Goal: Find specific page/section: Find specific page/section

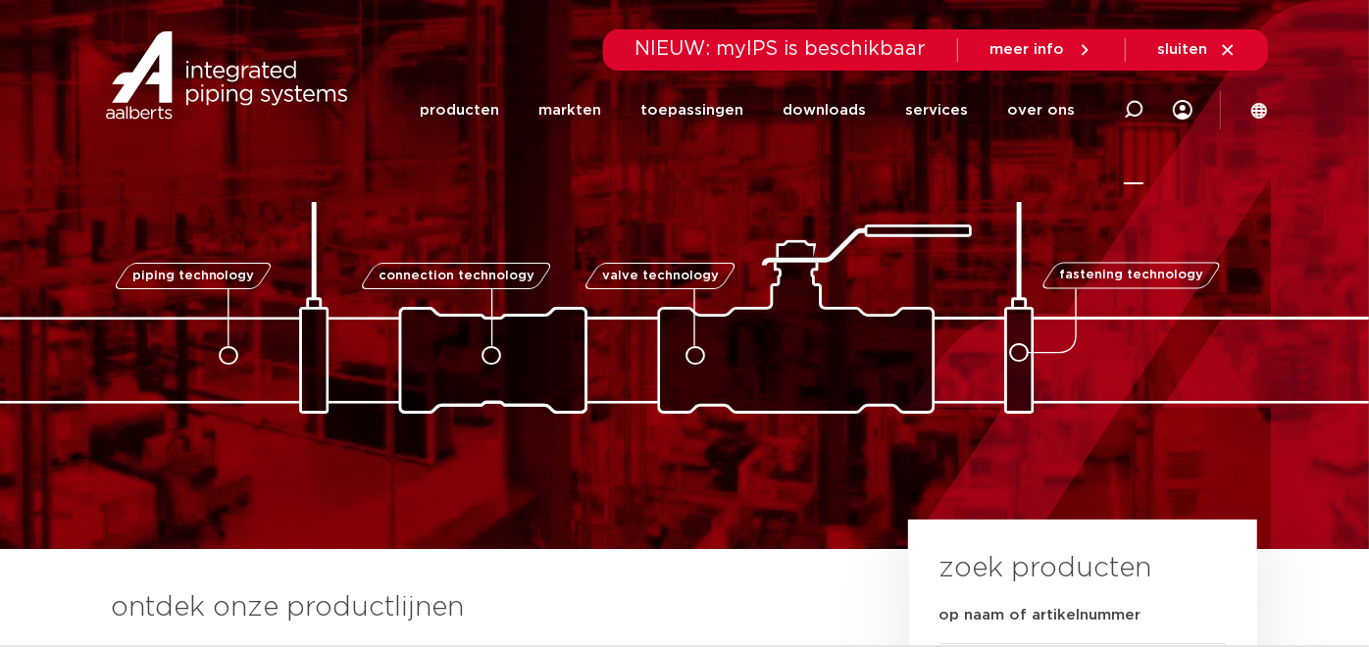
click at [1132, 103] on icon at bounding box center [1134, 110] width 20 height 20
paste input "0893706"
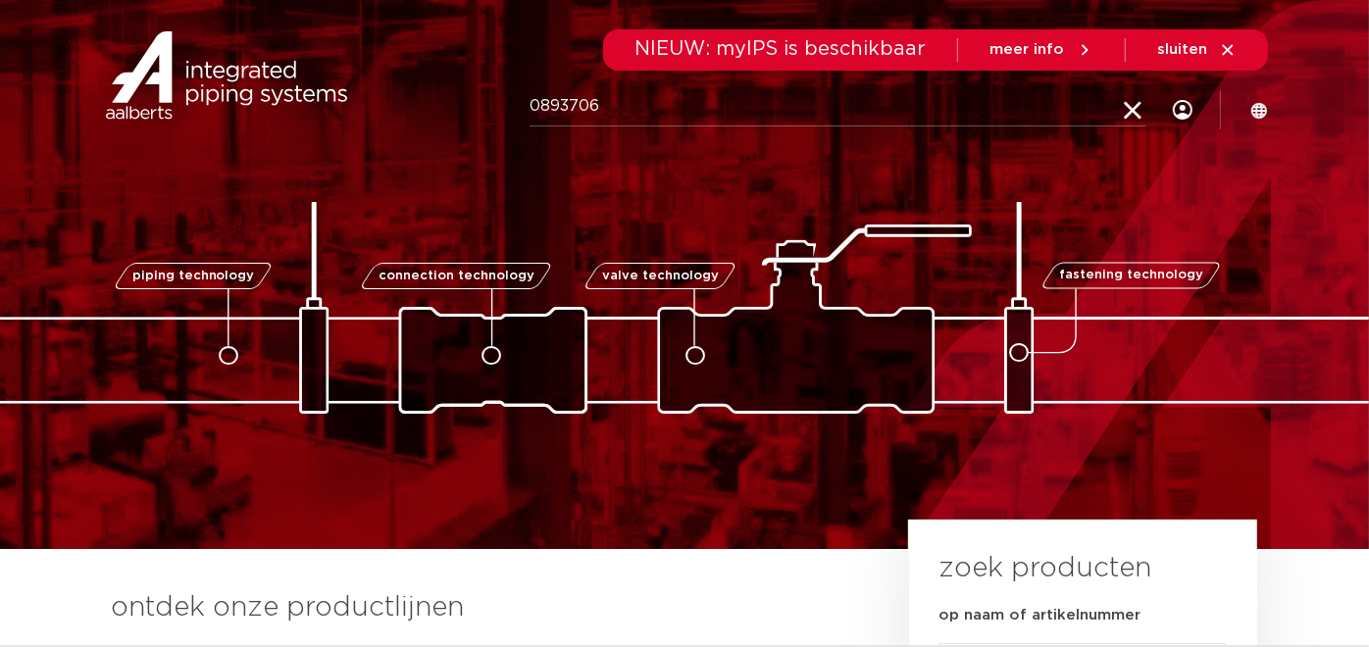
type input "0893706"
click button "Zoeken" at bounding box center [0, 0] width 0 height 0
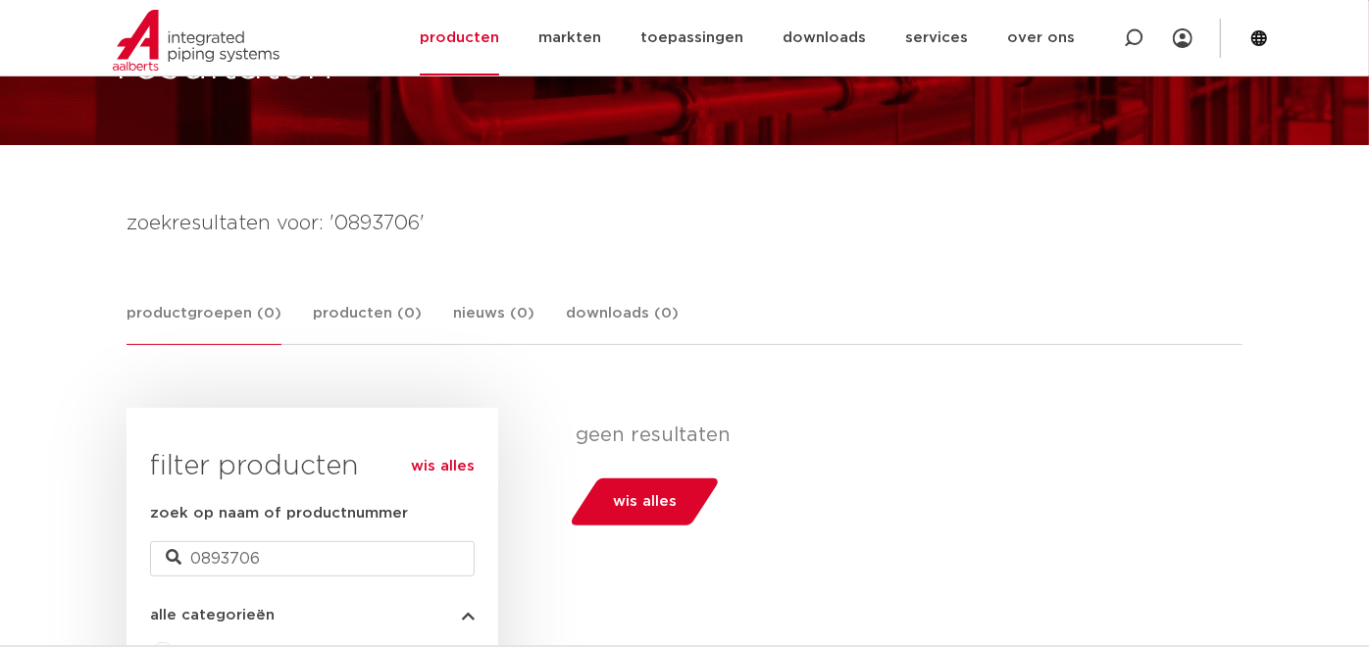
scroll to position [76, 0]
